Goal: Task Accomplishment & Management: Use online tool/utility

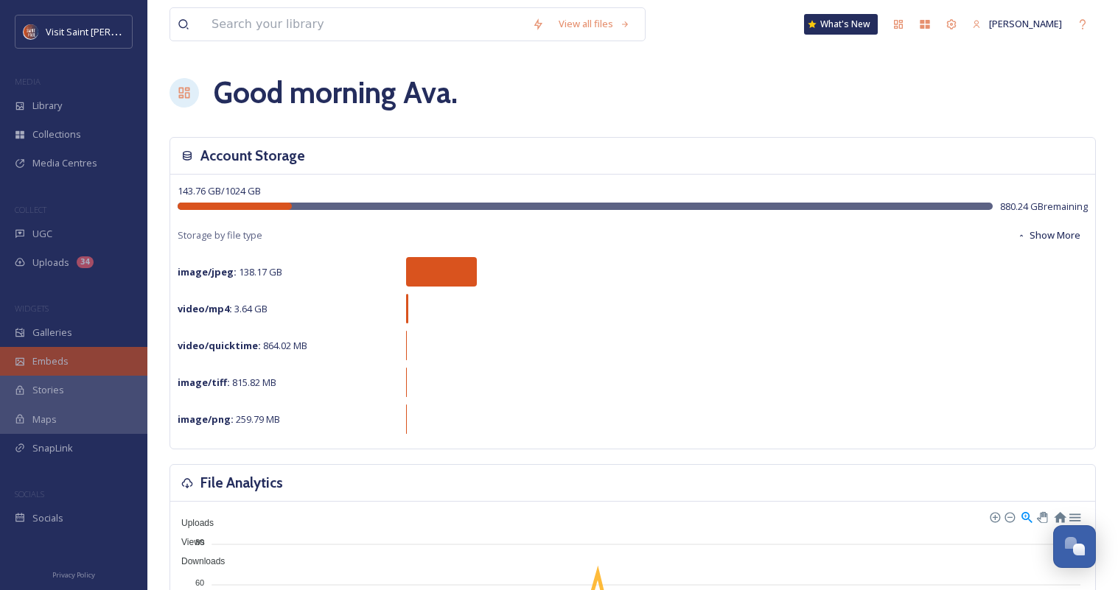
click at [88, 359] on div "Embeds" at bounding box center [73, 361] width 147 height 29
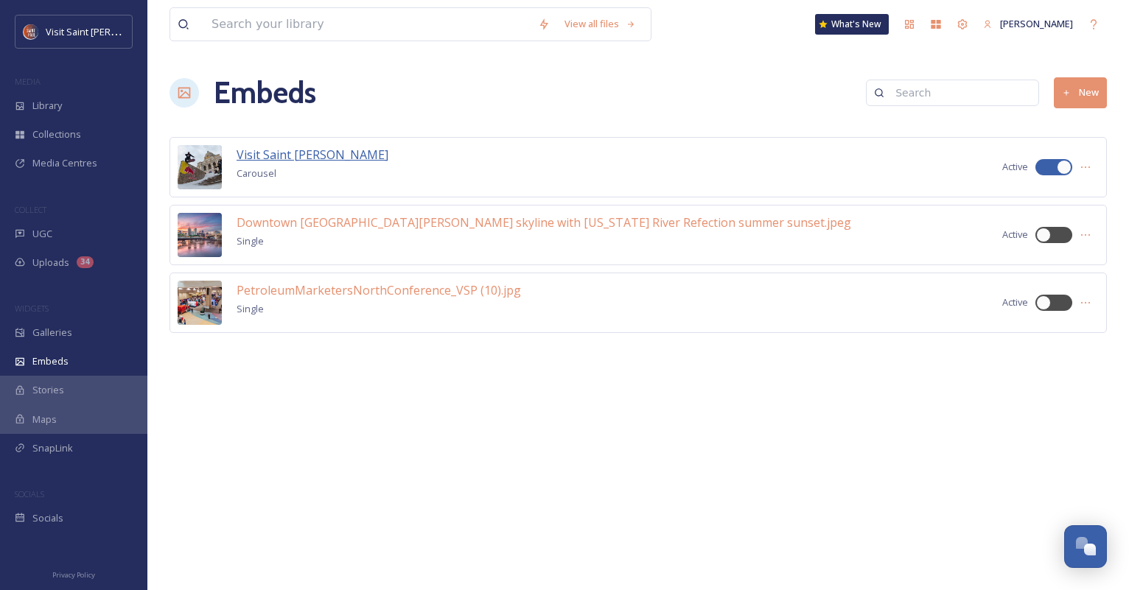
click at [292, 151] on span "Visit Saint [PERSON_NAME]" at bounding box center [313, 155] width 152 height 16
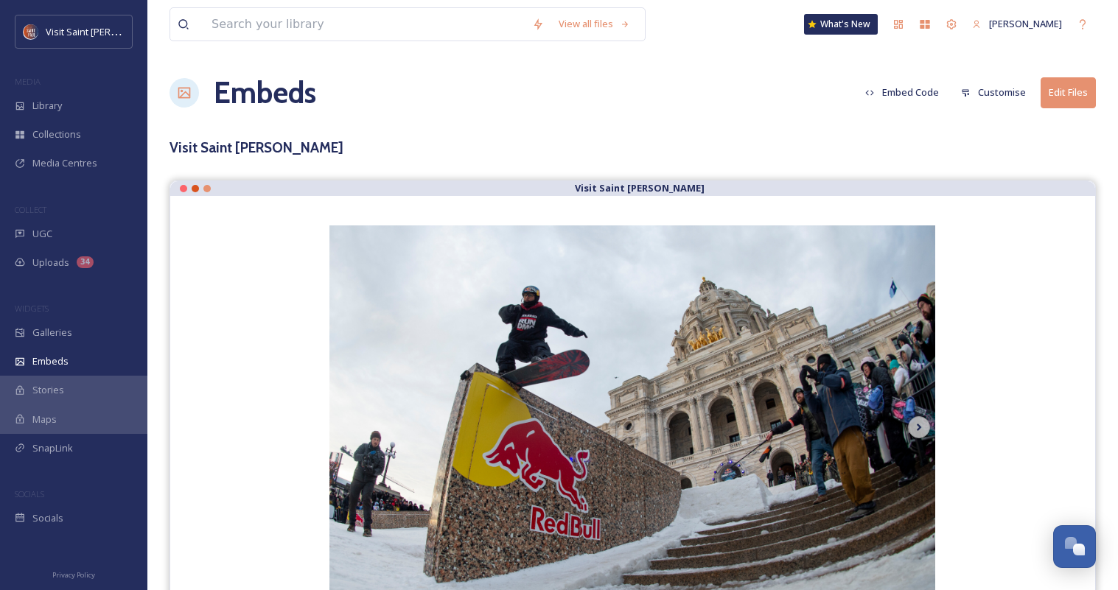
click at [912, 90] on button "Embed Code" at bounding box center [902, 92] width 88 height 29
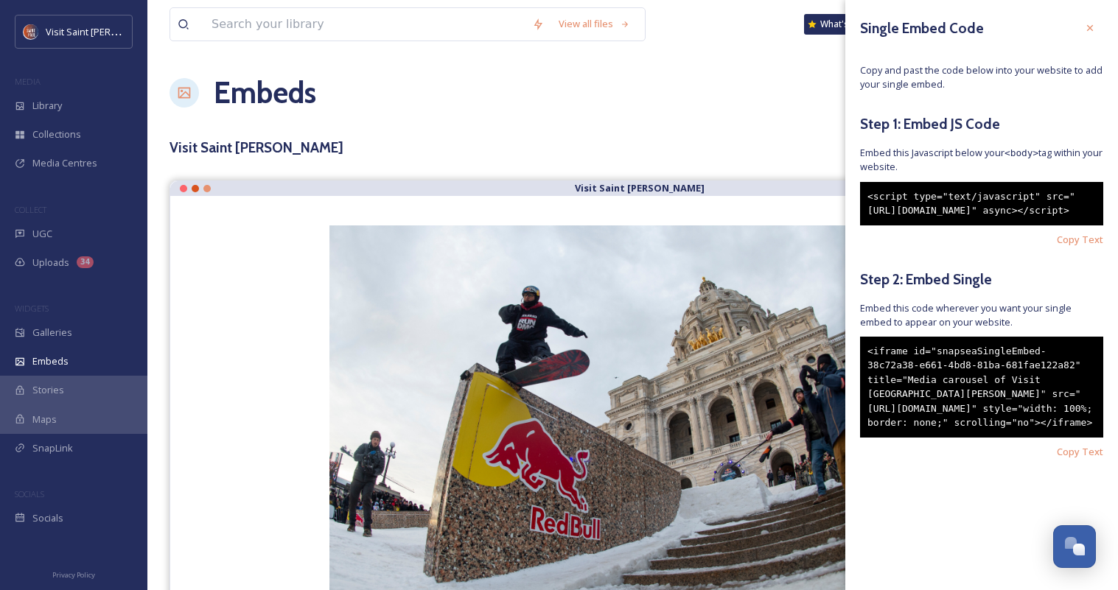
click at [1010, 225] on div "<script type="text/javascript" src="[URL][DOMAIN_NAME]" async></script>" at bounding box center [981, 203] width 243 height 43
drag, startPoint x: 952, startPoint y: 235, endPoint x: 872, endPoint y: 223, distance: 81.3
click at [872, 223] on div "<script type="text/javascript" src="[URL][DOMAIN_NAME]" async></script>" at bounding box center [981, 203] width 243 height 43
click at [990, 276] on div "Single Embed Code Copy and past the code below into your website to add your si…" at bounding box center [981, 259] width 273 height 518
click at [1074, 247] on span "Copy Text" at bounding box center [1080, 240] width 46 height 14
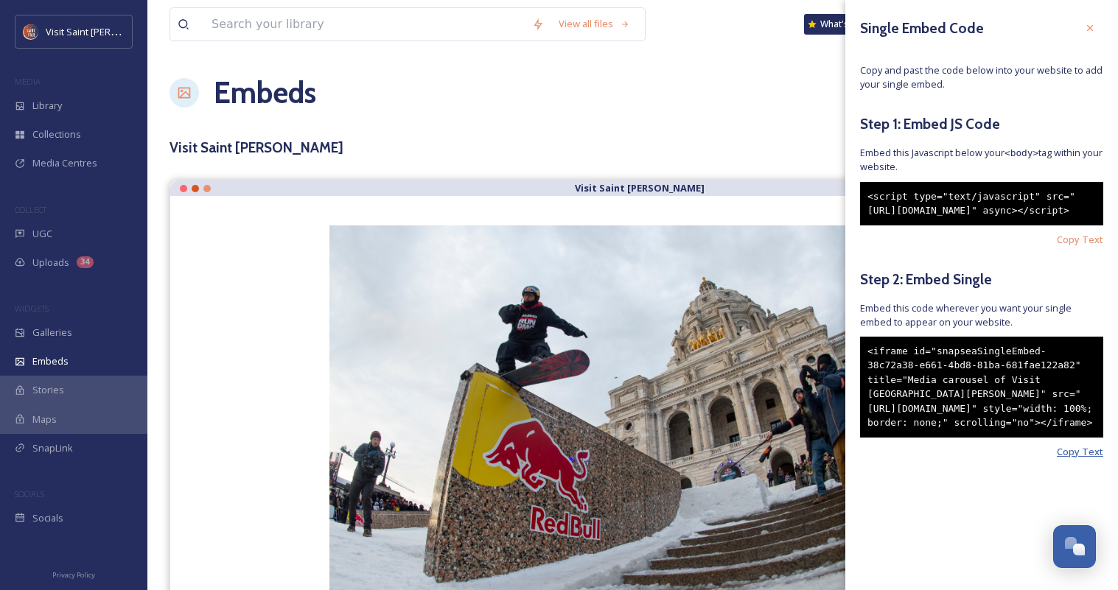
click at [1080, 459] on span "Copy Text" at bounding box center [1080, 452] width 46 height 14
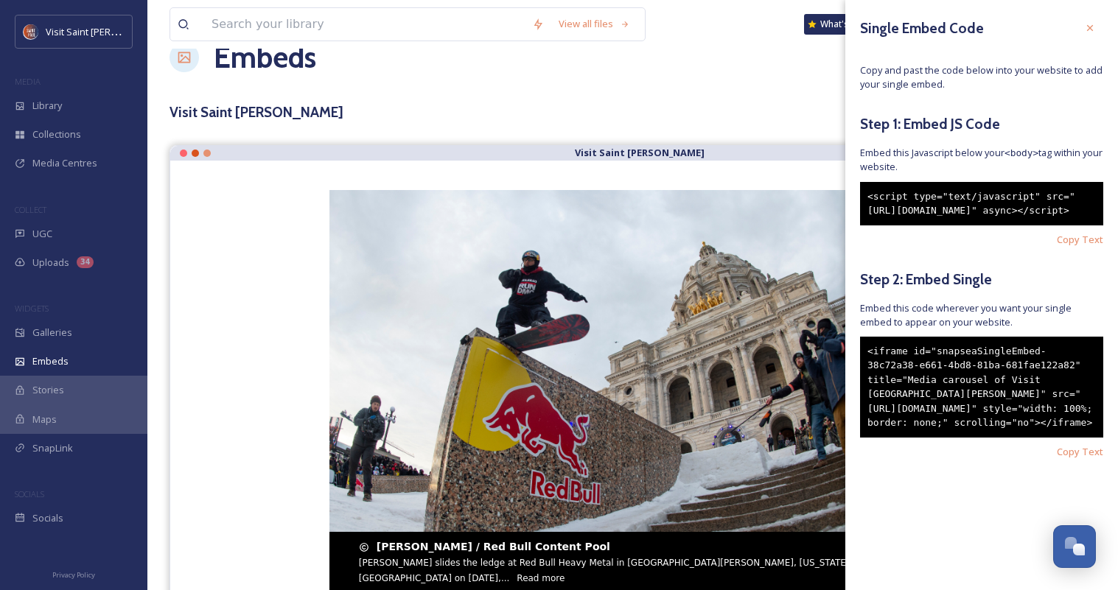
scroll to position [69, 0]
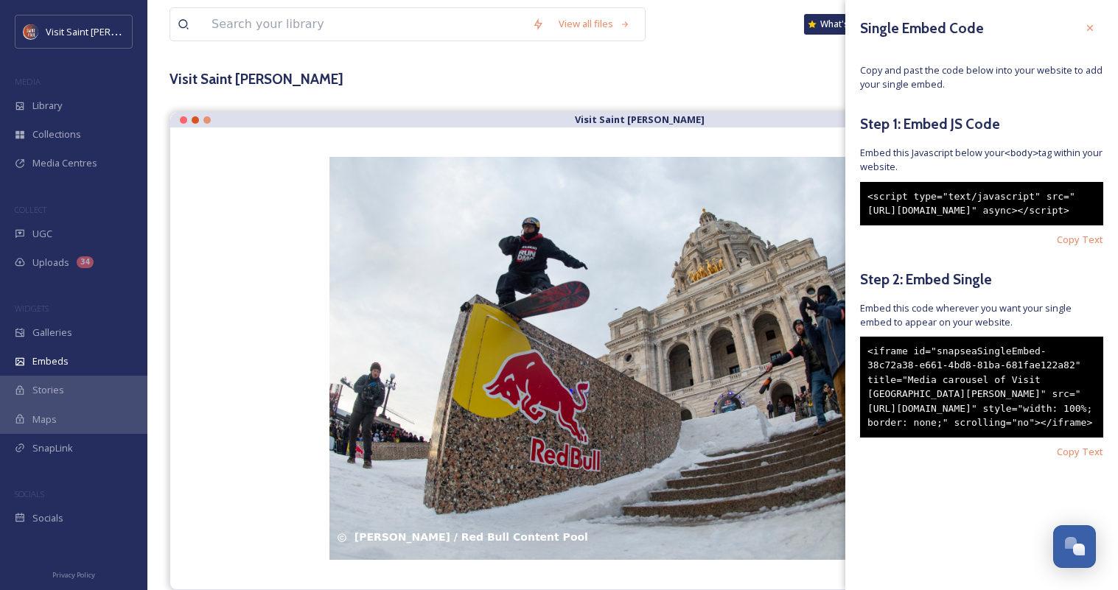
drag, startPoint x: 1092, startPoint y: 29, endPoint x: 992, endPoint y: 57, distance: 104.1
click at [1092, 29] on icon at bounding box center [1090, 28] width 12 height 12
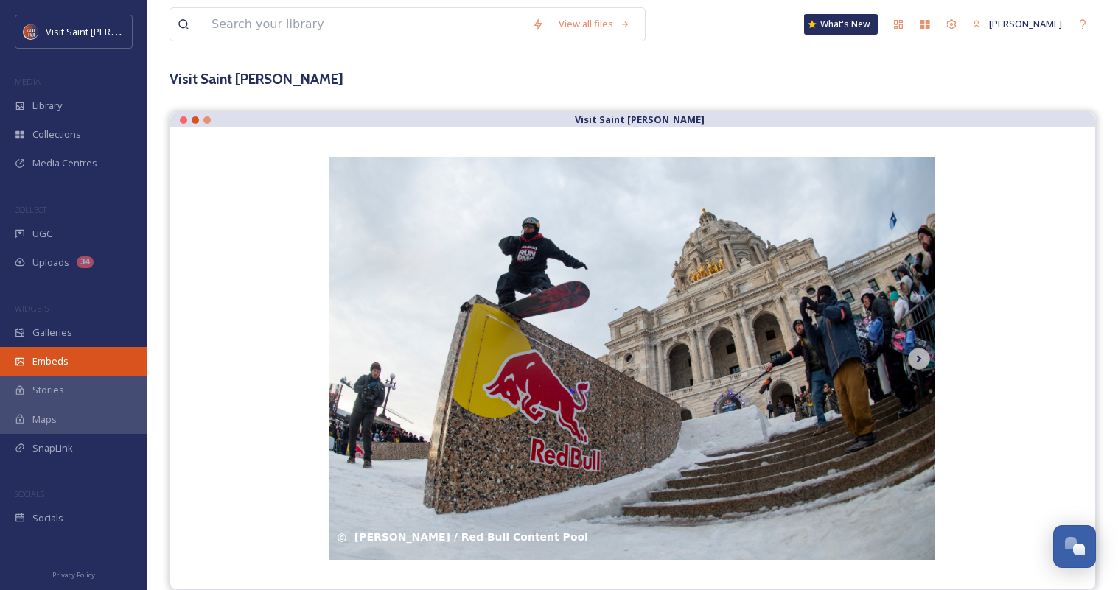
click at [58, 356] on span "Embeds" at bounding box center [50, 361] width 36 height 14
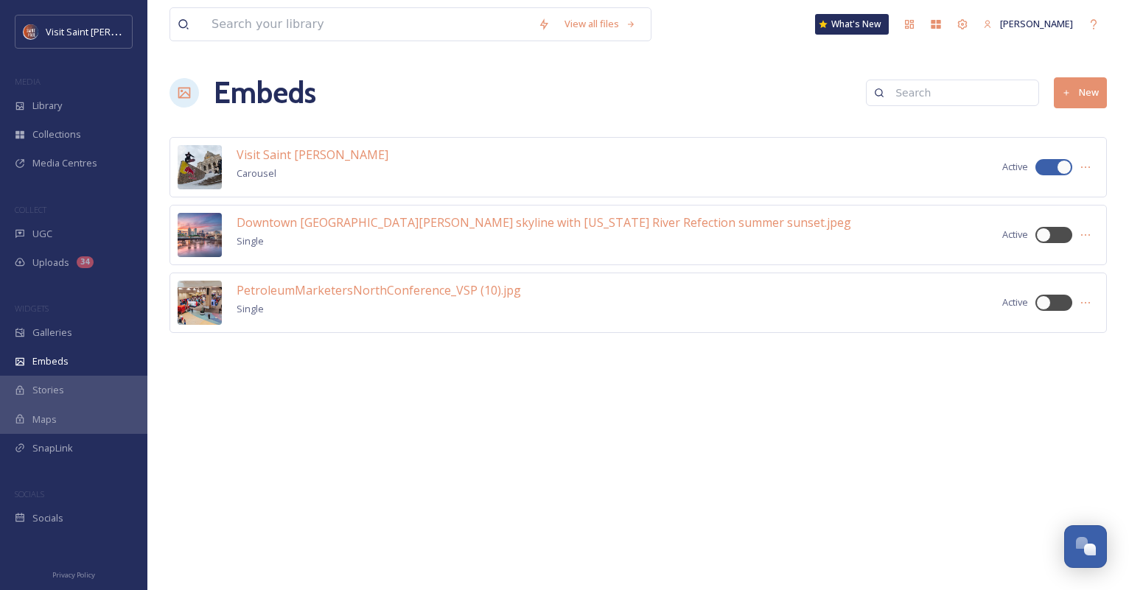
click at [1090, 97] on button "New" at bounding box center [1080, 92] width 53 height 30
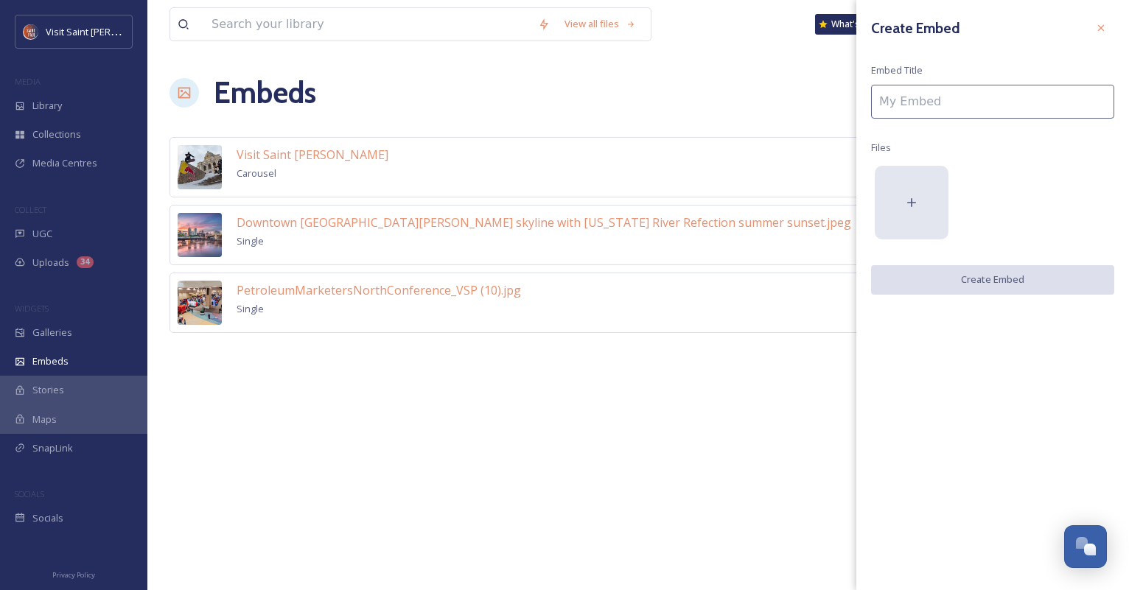
click at [916, 222] on div at bounding box center [912, 203] width 74 height 74
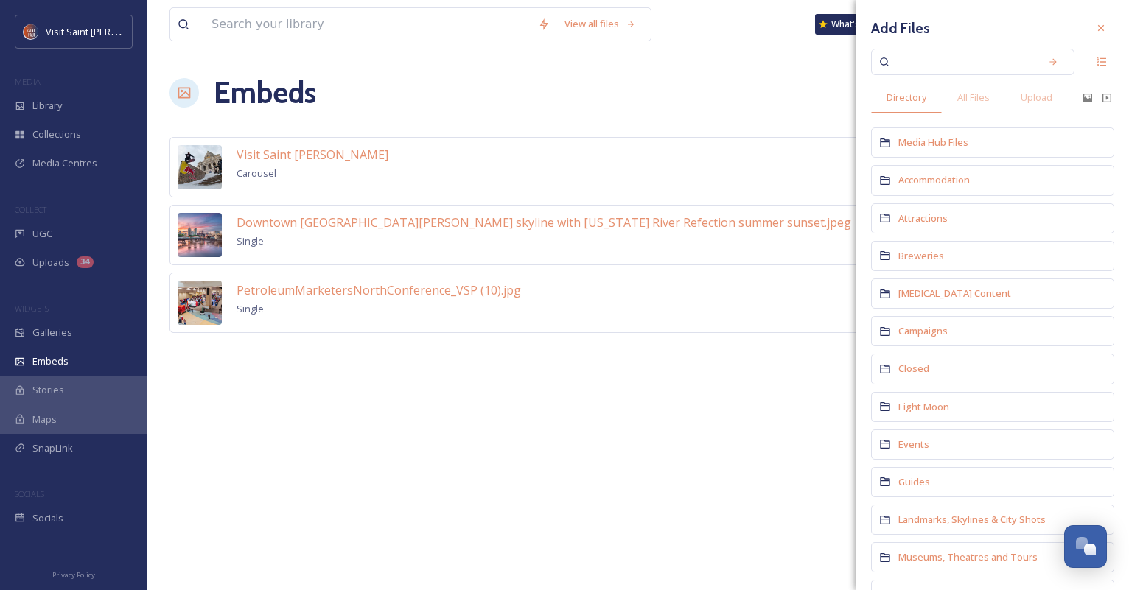
click at [1099, 24] on div at bounding box center [1101, 28] width 27 height 27
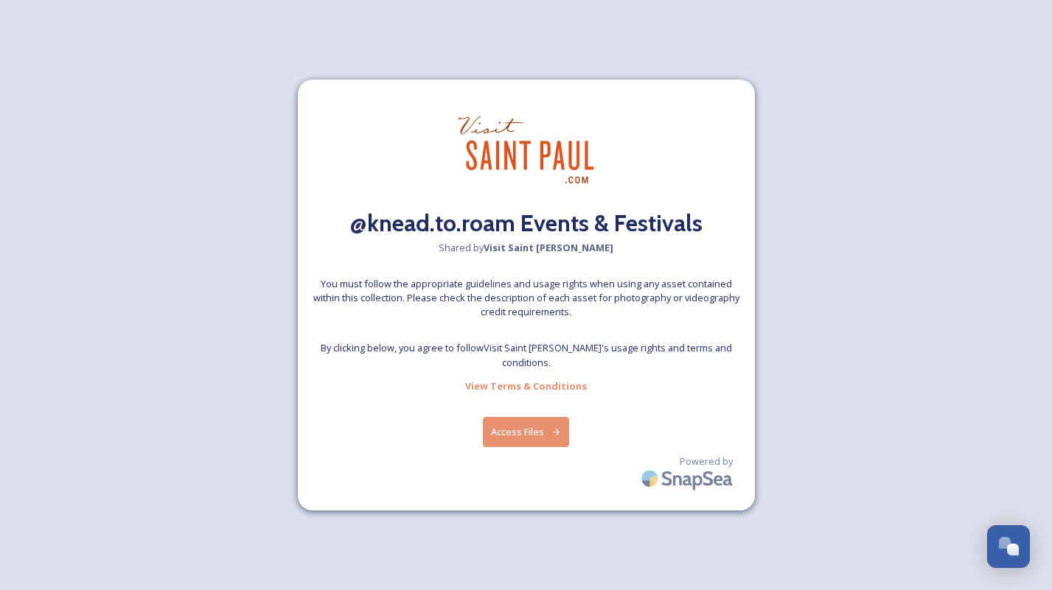
click at [538, 421] on button "Access Files" at bounding box center [526, 432] width 86 height 30
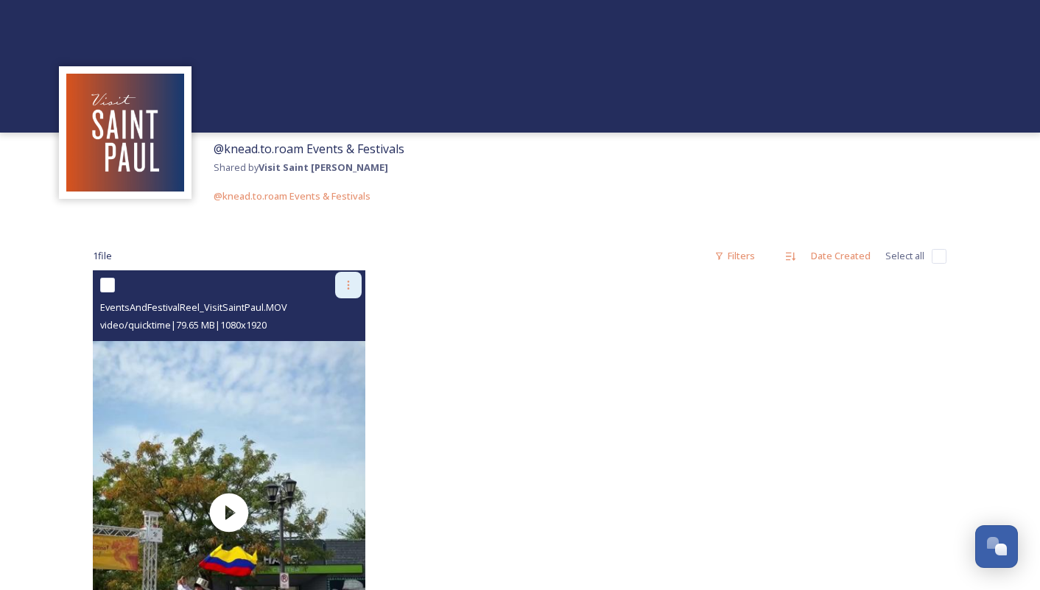
click at [352, 289] on icon at bounding box center [349, 285] width 12 height 12
click at [340, 347] on span "Download" at bounding box center [331, 346] width 45 height 14
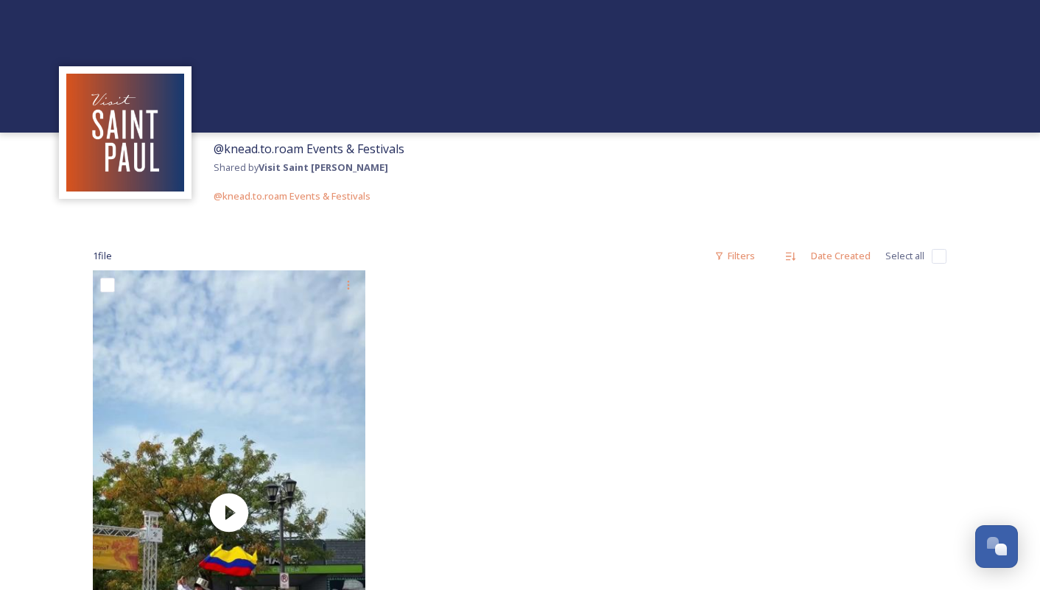
drag, startPoint x: 657, startPoint y: 209, endPoint x: 401, endPoint y: 315, distance: 276.8
click at [656, 212] on div "@knead.to.roam Events & Festivals Shared by Visit Saint Paul @knead.to.roam Eve…" at bounding box center [520, 429] width 1040 height 858
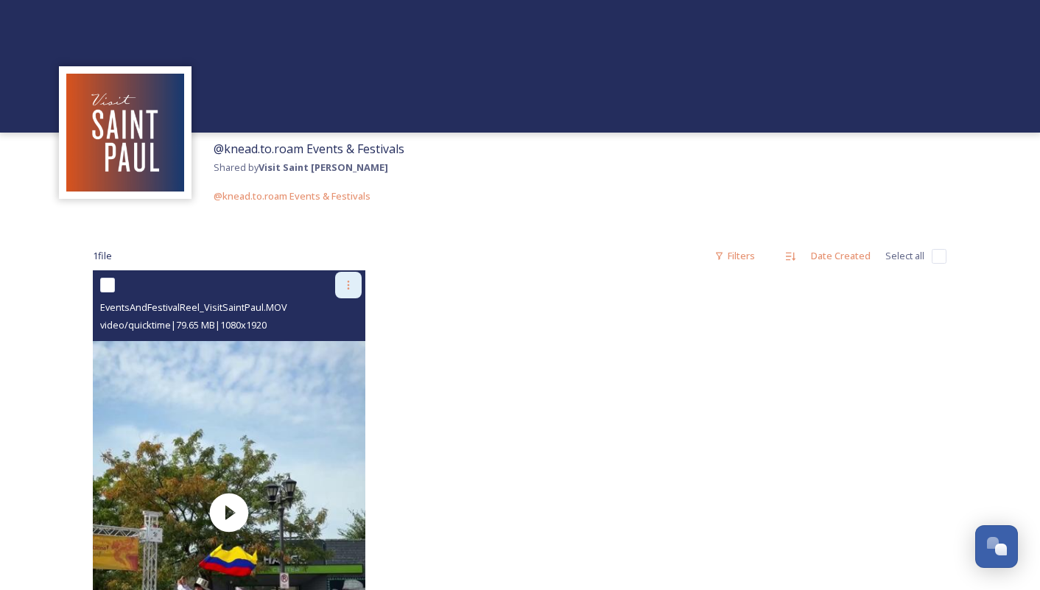
click at [345, 284] on icon at bounding box center [349, 285] width 12 height 12
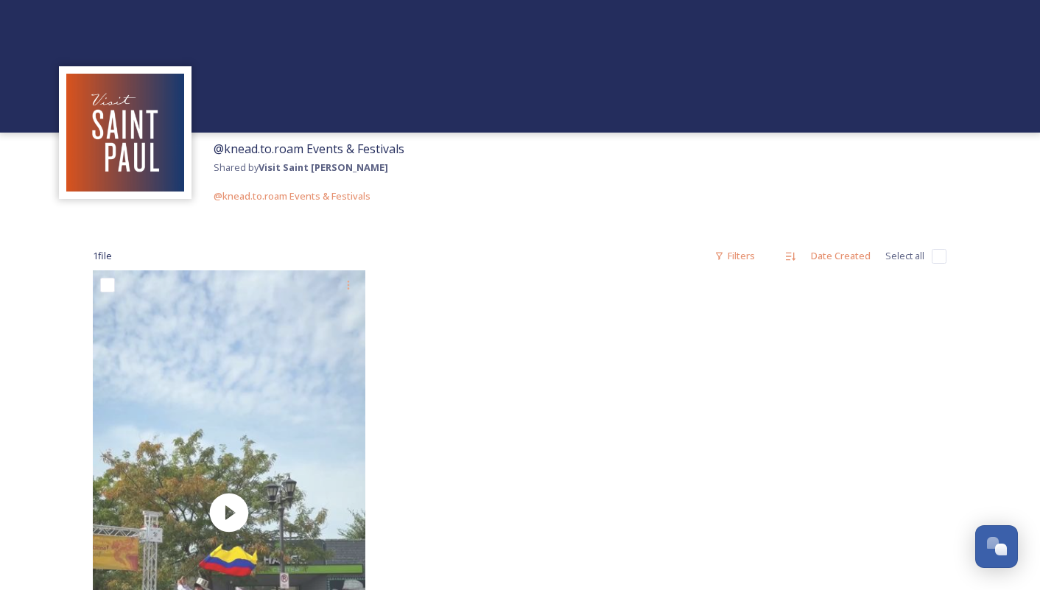
click at [478, 239] on div "1 file Filters Date Created Select all You've reached the end Powered by" at bounding box center [520, 535] width 884 height 646
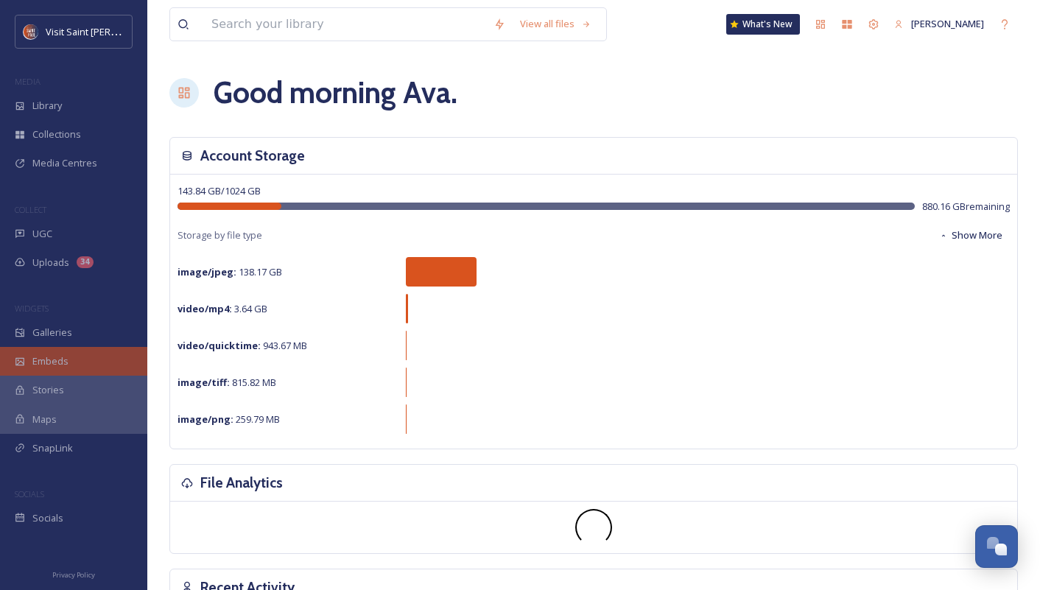
click at [111, 355] on div "Embeds" at bounding box center [73, 361] width 147 height 29
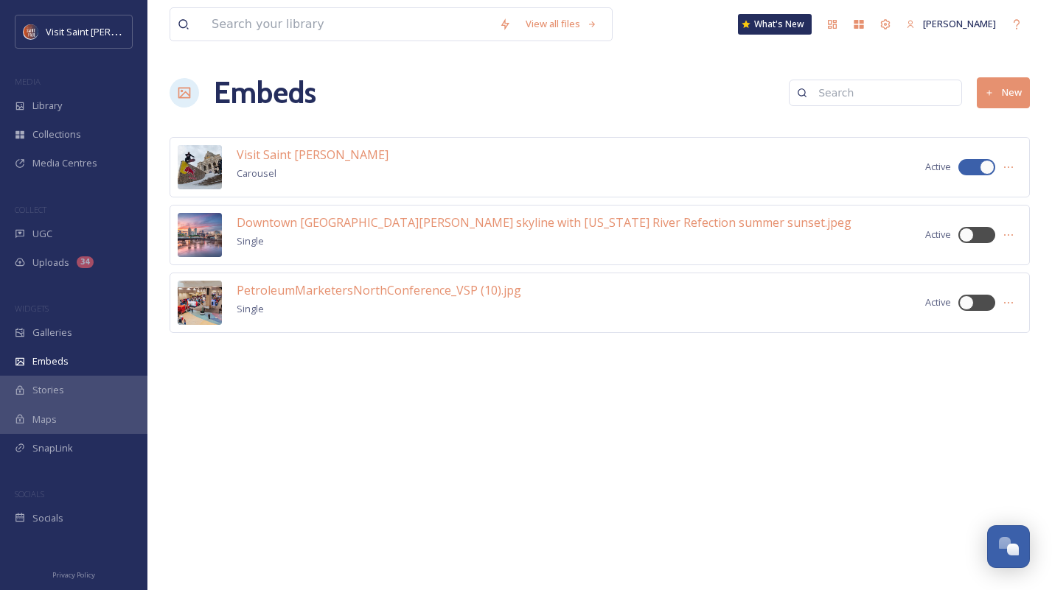
click at [998, 94] on button "New" at bounding box center [1002, 92] width 53 height 30
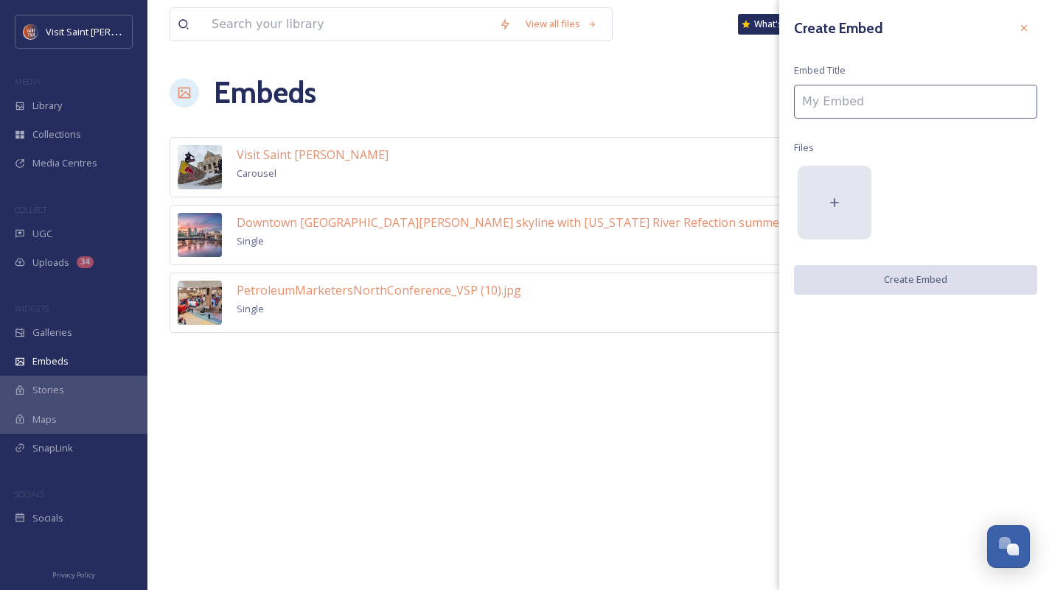
click at [835, 202] on icon at bounding box center [834, 202] width 15 height 15
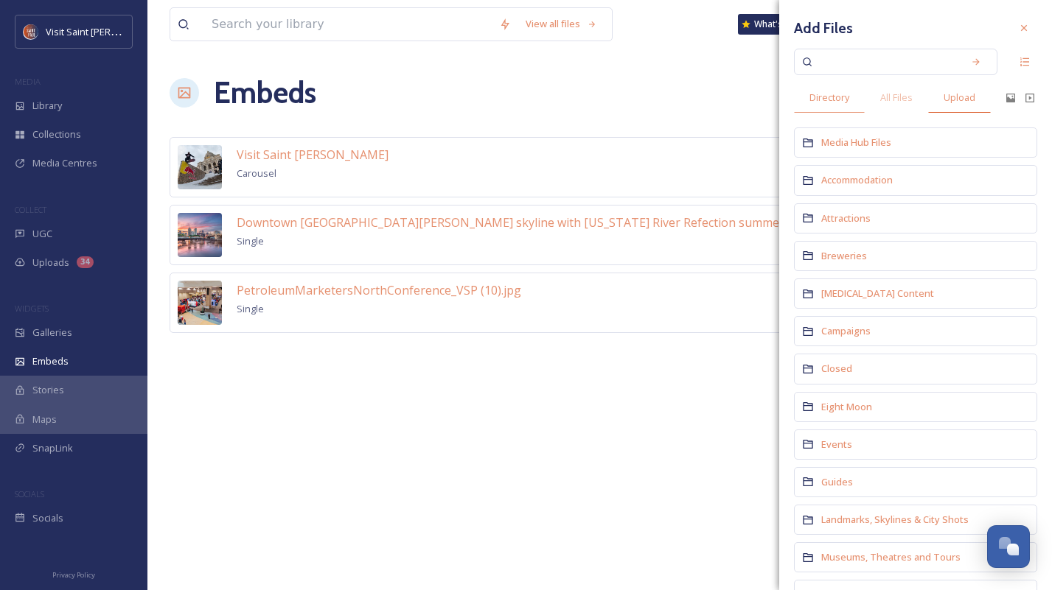
click at [956, 99] on span "Upload" at bounding box center [959, 98] width 32 height 14
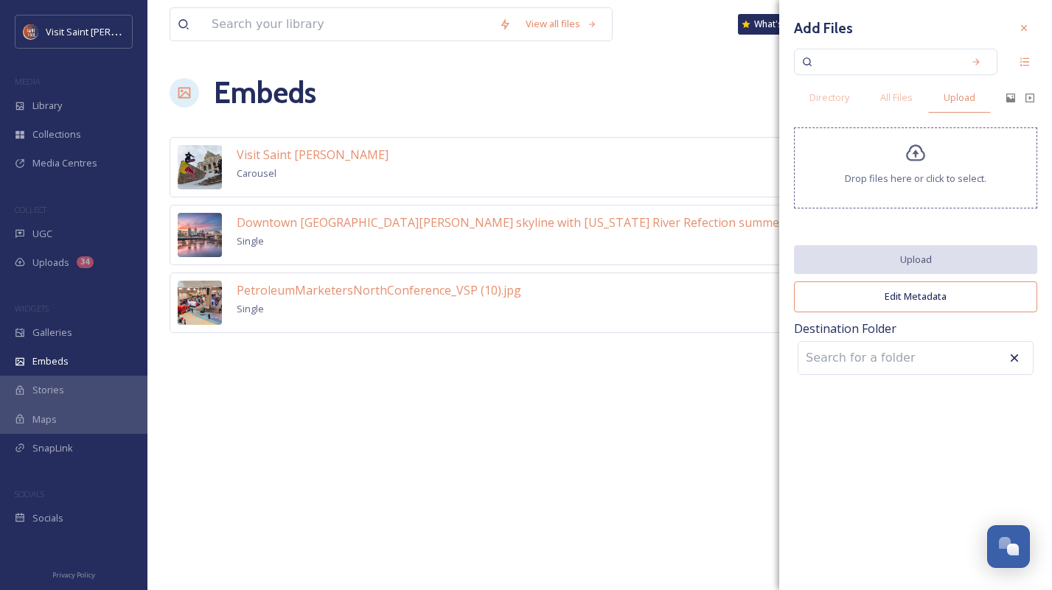
click at [923, 155] on icon at bounding box center [915, 153] width 19 height 17
